Goal: Task Accomplishment & Management: Manage account settings

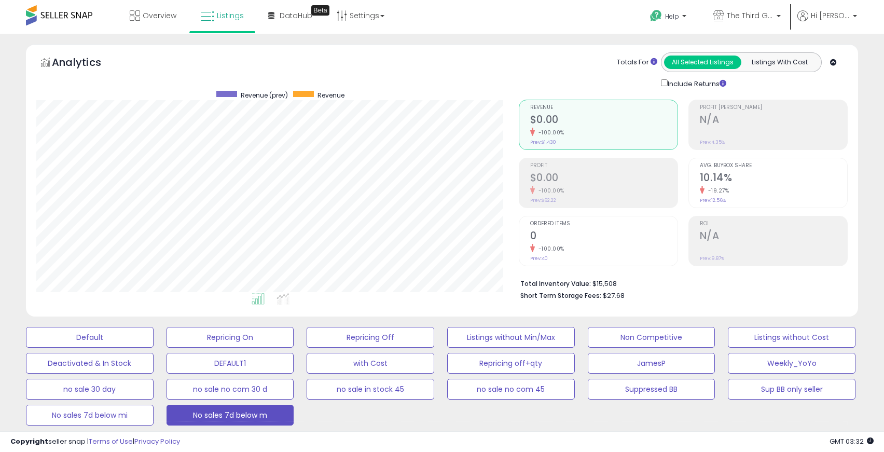
select select "**********"
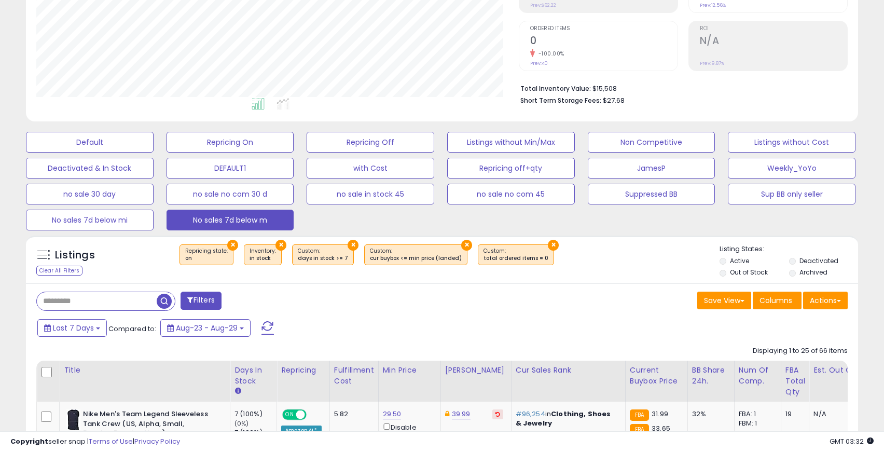
scroll to position [214, 0]
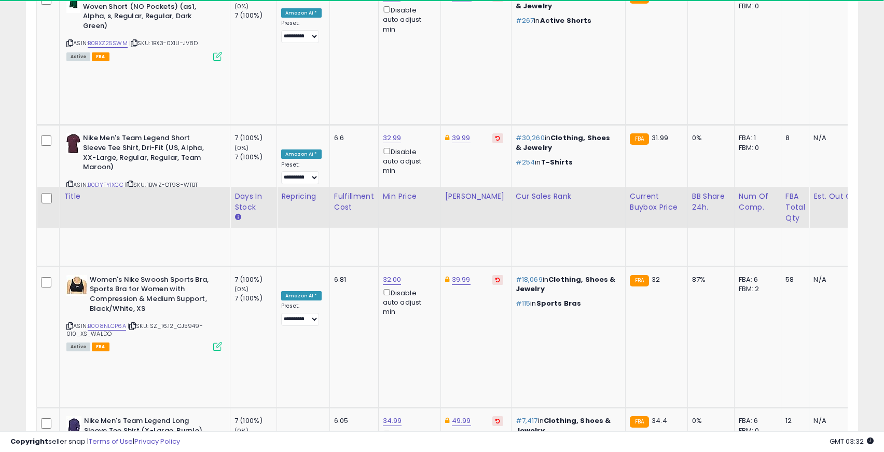
scroll to position [2071, 0]
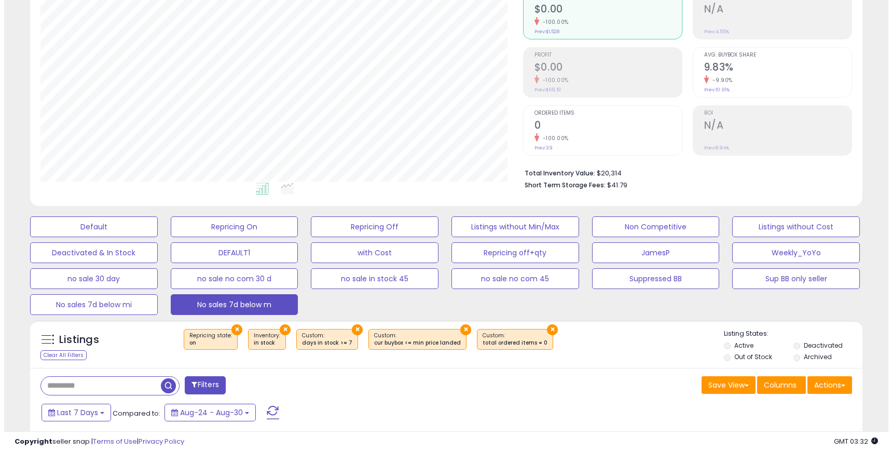
scroll to position [196, 0]
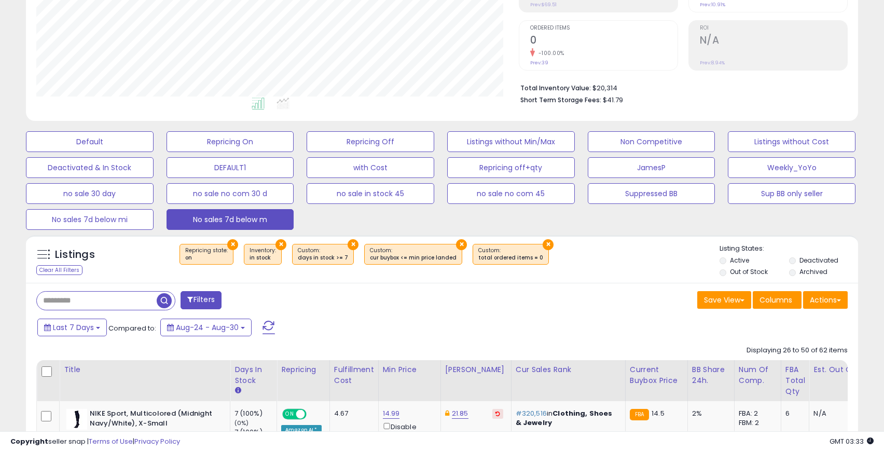
click at [456, 244] on button "×" at bounding box center [461, 244] width 11 height 11
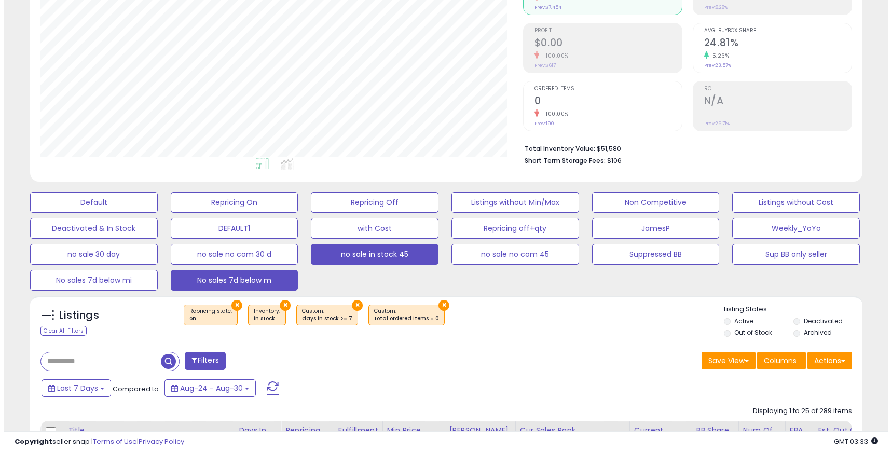
scroll to position [138, 0]
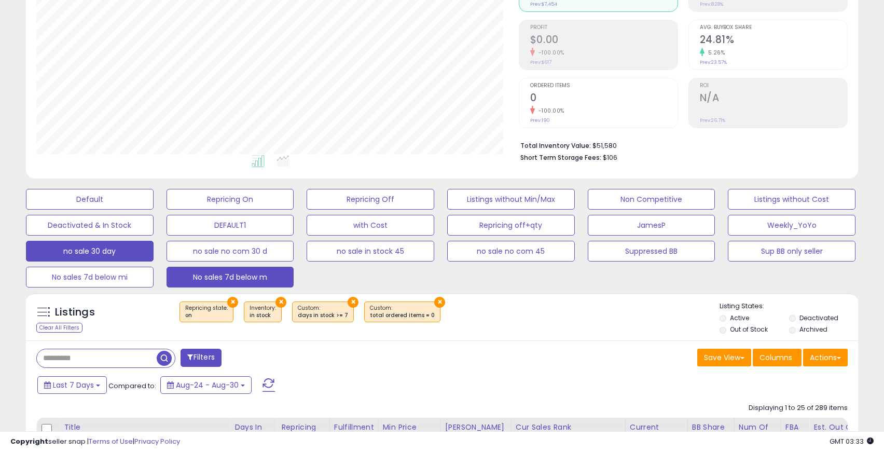
click at [94, 253] on button "no sale 30 day" at bounding box center [90, 251] width 128 height 21
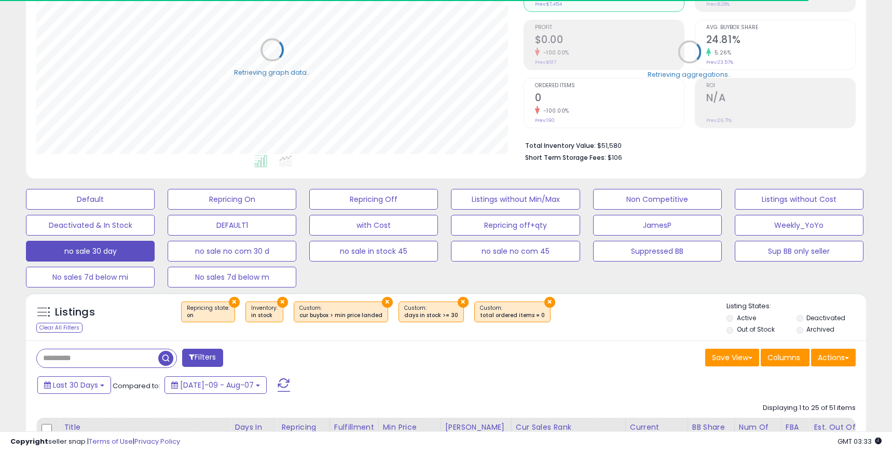
scroll to position [518465, 518195]
click at [380, 300] on button "×" at bounding box center [385, 302] width 11 height 11
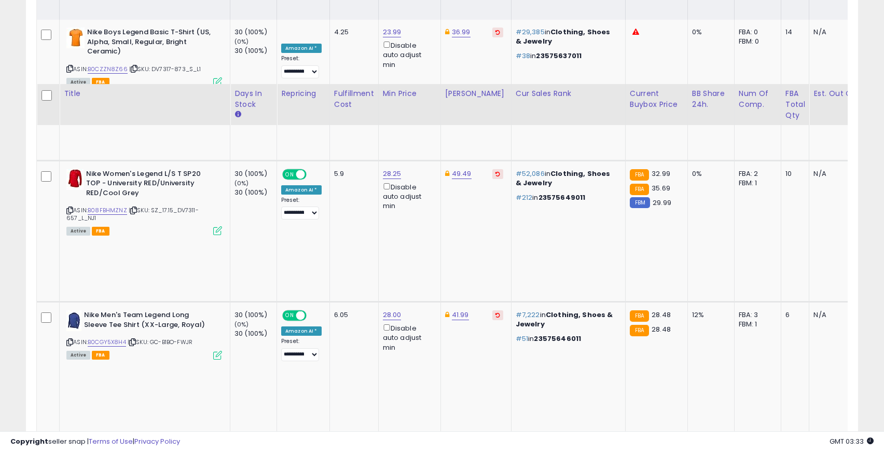
scroll to position [668, 0]
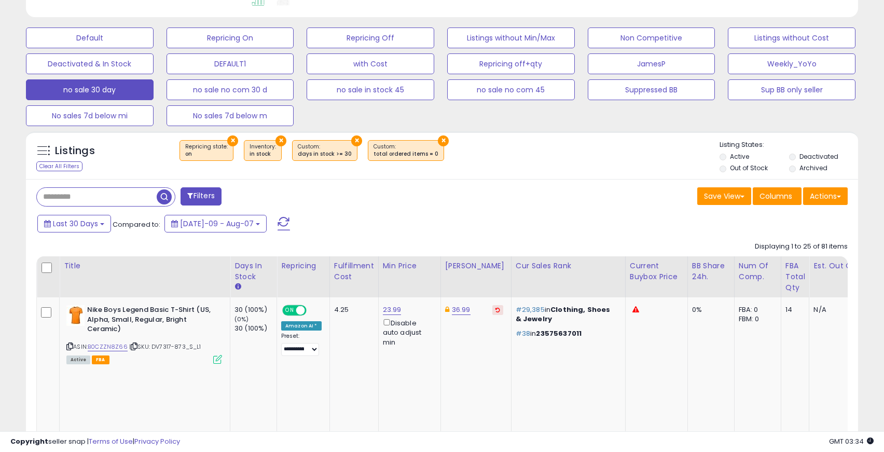
scroll to position [299, 0]
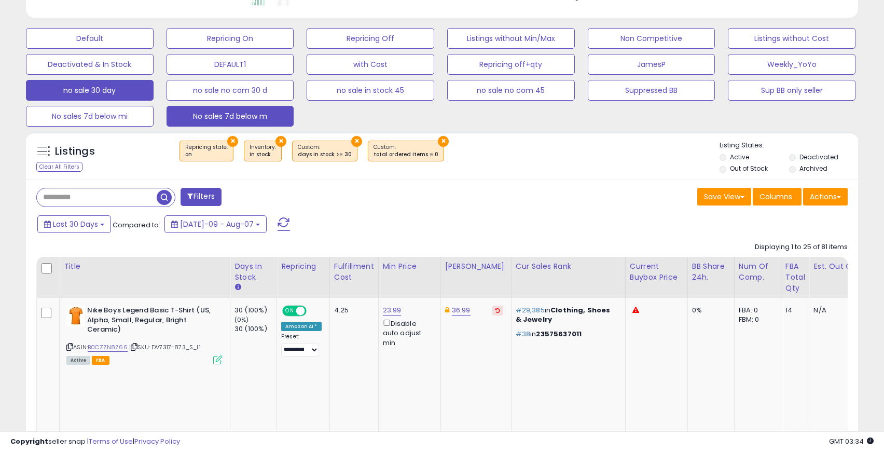
click at [245, 116] on button "No sales 7d below m" at bounding box center [230, 116] width 128 height 21
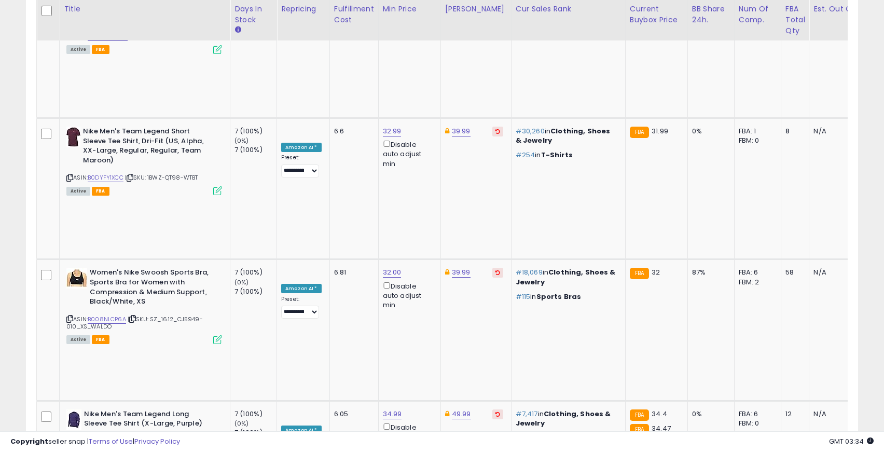
scroll to position [1747, 0]
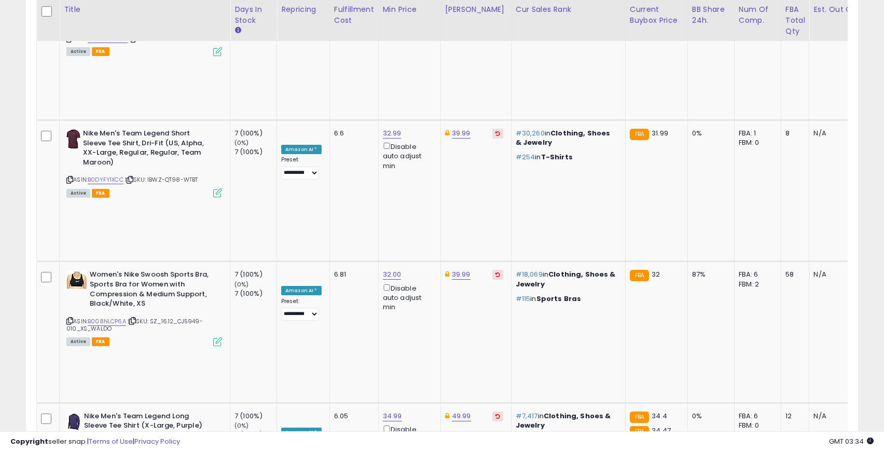
drag, startPoint x: 328, startPoint y: 76, endPoint x: 334, endPoint y: 80, distance: 6.6
click at [334, 80] on input "*****" at bounding box center [364, 79] width 92 height 18
type input "*****"
click at [424, 79] on button "submit" at bounding box center [423, 78] width 18 height 16
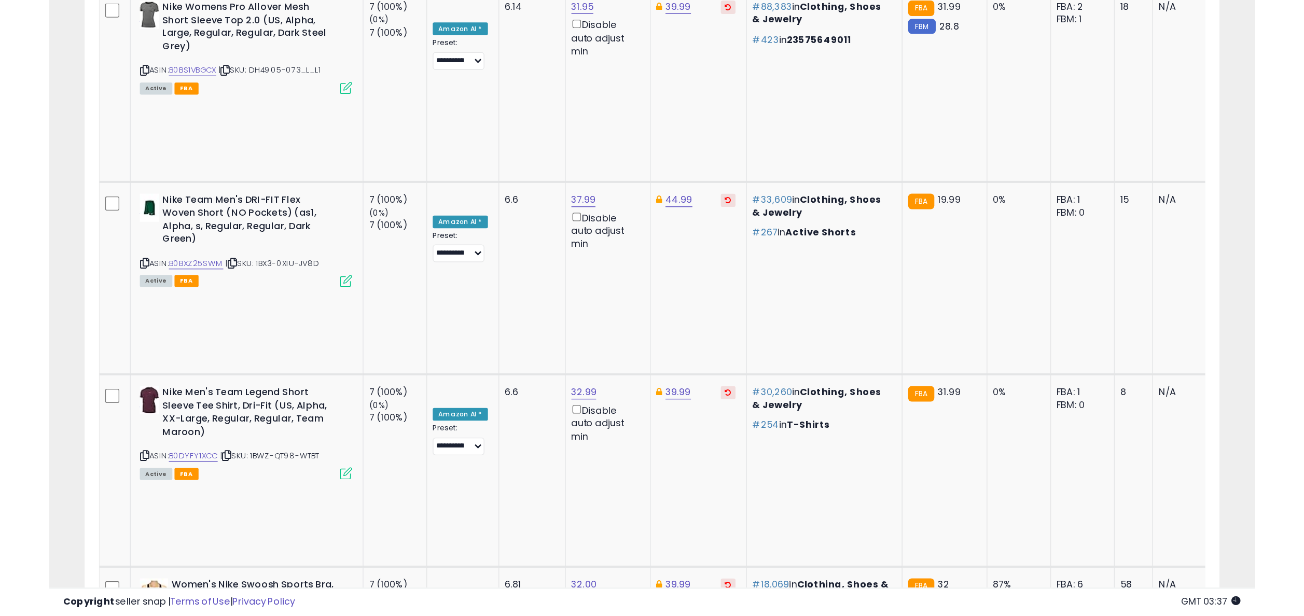
scroll to position [1533, 0]
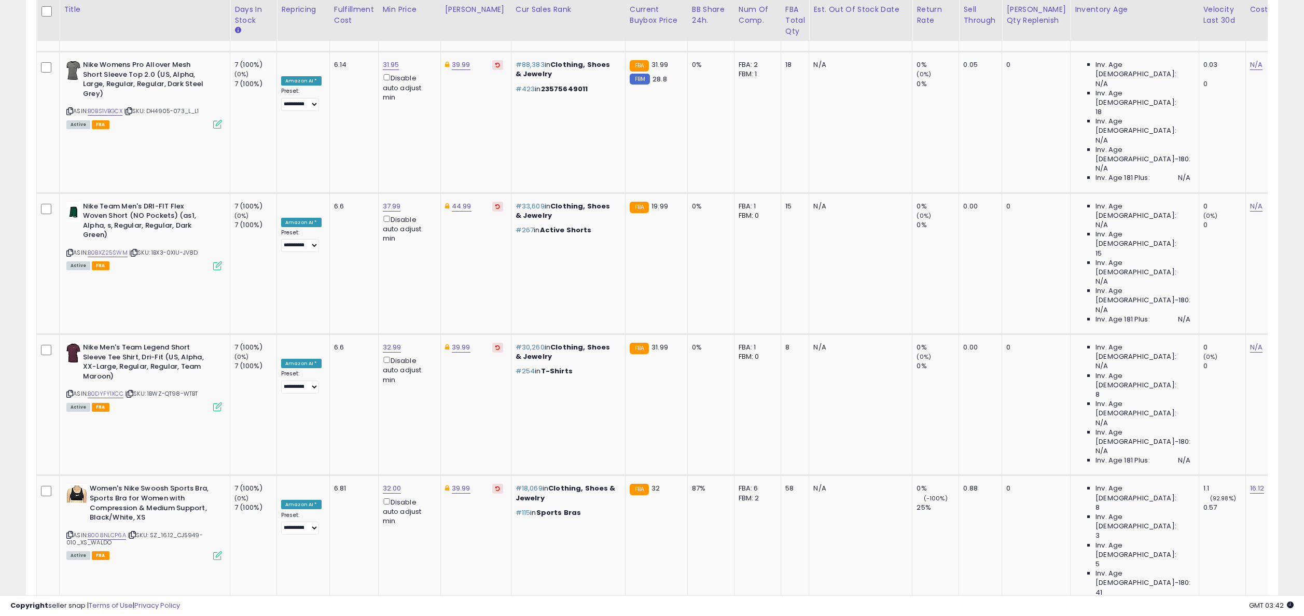
scroll to position [213, 728]
